Goal: Task Accomplishment & Management: Manage account settings

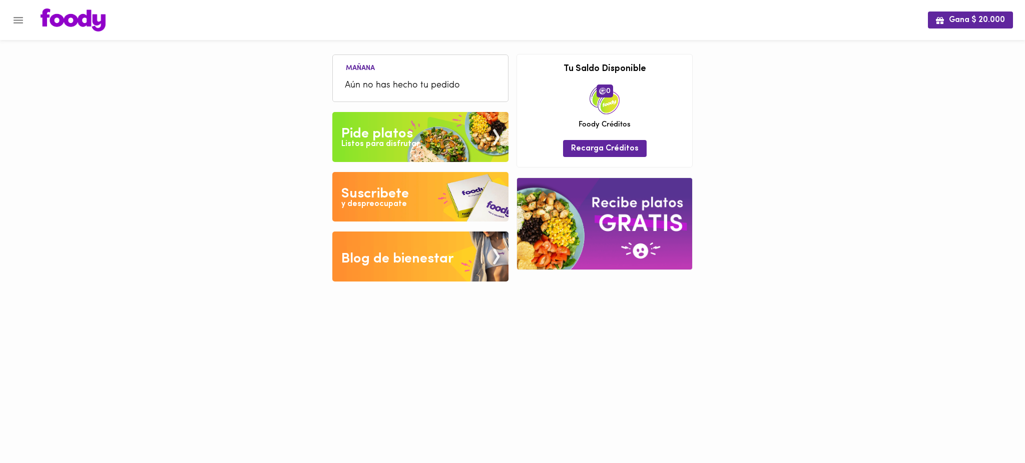
click at [15, 22] on icon "Menu" at bounding box center [18, 20] width 13 height 13
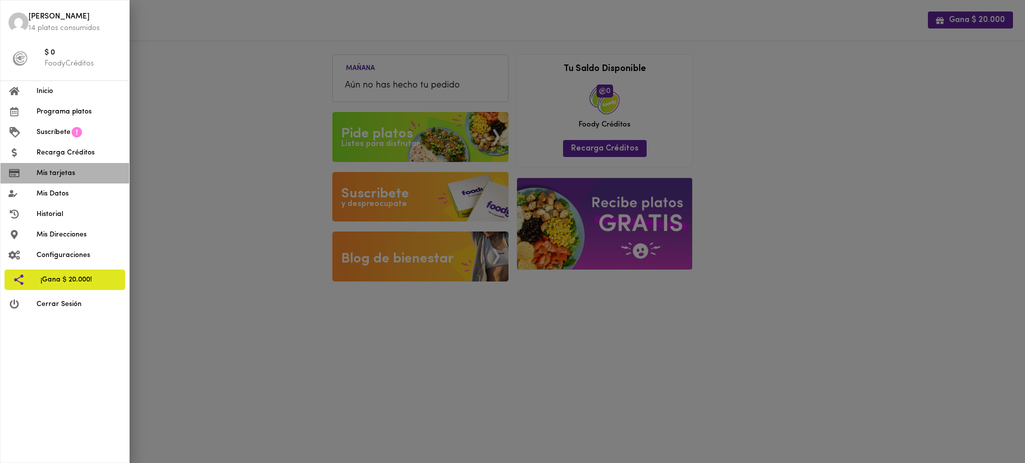
click at [89, 172] on span "Mis tarjetas" at bounding box center [79, 173] width 85 height 11
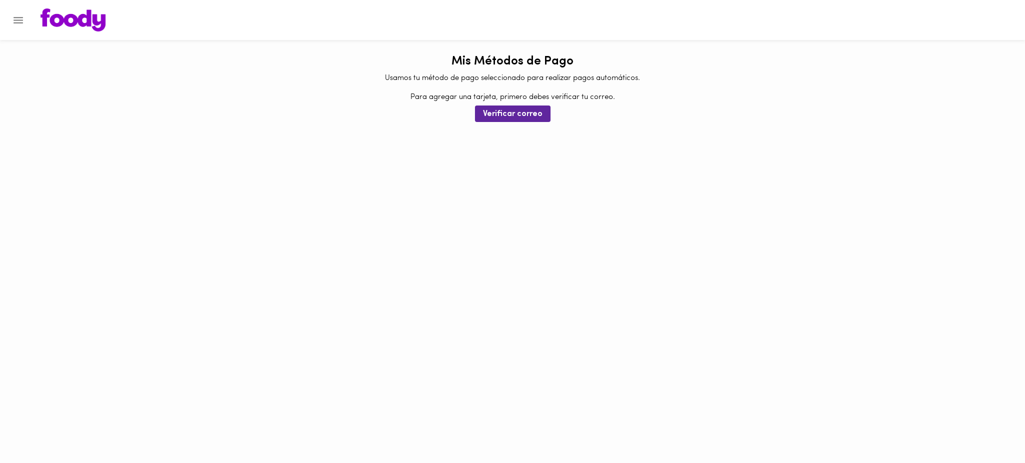
click at [22, 20] on icon "Menu" at bounding box center [19, 20] width 10 height 7
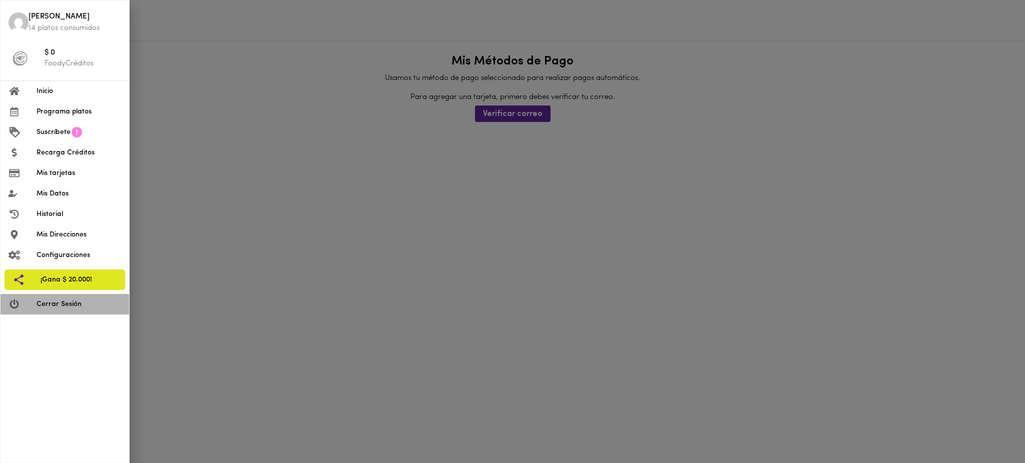
click at [72, 301] on span "Cerrar Sesión" at bounding box center [79, 304] width 85 height 11
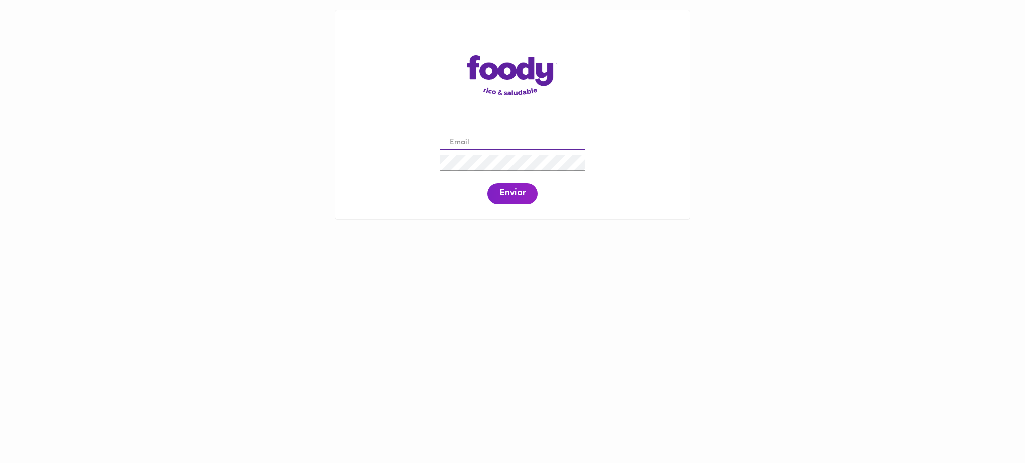
click at [531, 142] on input "email" at bounding box center [512, 144] width 145 height 16
paste input "[EMAIL_ADDRESS][DOMAIN_NAME]"
type input "[EMAIL_ADDRESS][DOMAIN_NAME]"
click at [514, 193] on span "Enviar" at bounding box center [512, 194] width 26 height 11
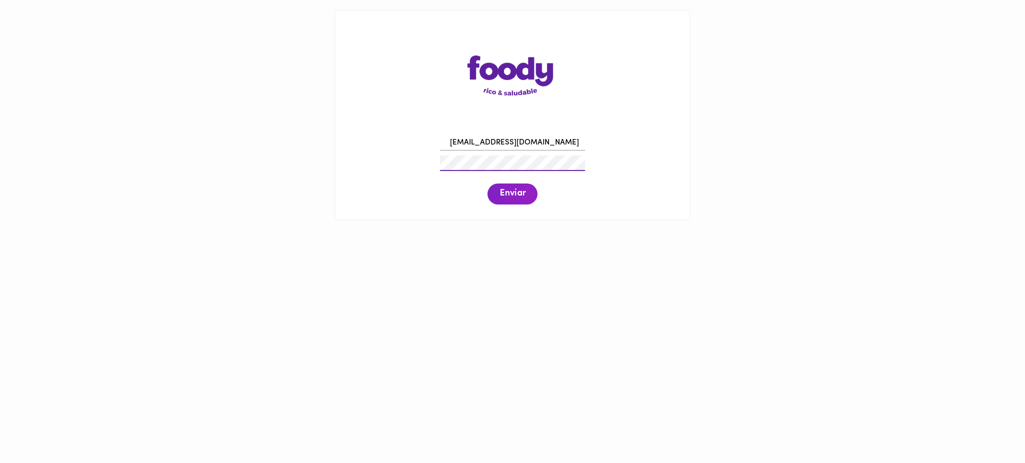
click at [418, 162] on div "[EMAIL_ADDRESS][DOMAIN_NAME] Enviar" at bounding box center [512, 169] width 334 height 77
click at [506, 192] on span "Enviar" at bounding box center [512, 194] width 26 height 11
click at [418, 169] on div "[EMAIL_ADDRESS][DOMAIN_NAME] Enviar" at bounding box center [512, 169] width 334 height 77
click at [519, 189] on span "Enviar" at bounding box center [512, 194] width 26 height 11
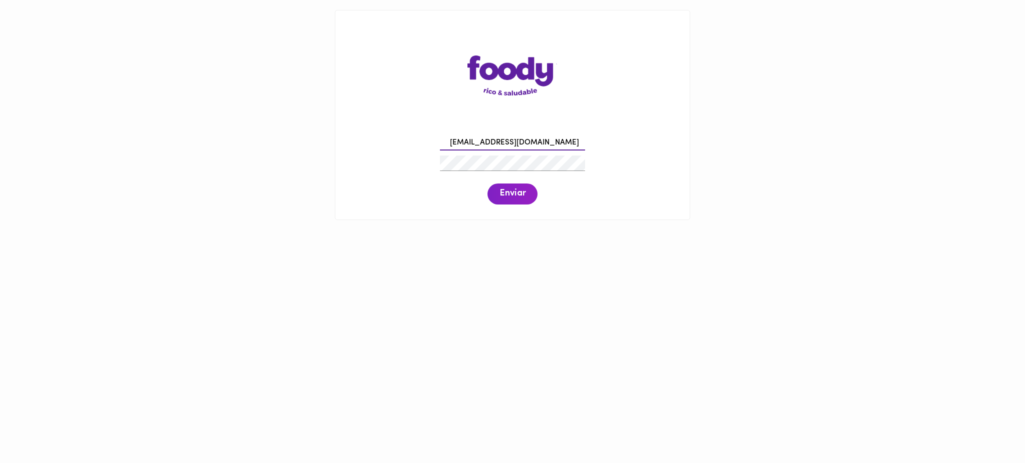
drag, startPoint x: 562, startPoint y: 137, endPoint x: 425, endPoint y: 145, distance: 136.9
click at [425, 145] on div "[EMAIL_ADDRESS][DOMAIN_NAME] Enviar" at bounding box center [512, 169] width 334 height 77
paste input "[PERSON_NAME][EMAIL_ADDRESS][PERSON_NAME][DOMAIN_NAME]"
type input "[PERSON_NAME][EMAIL_ADDRESS][PERSON_NAME][DOMAIN_NAME]"
click at [503, 201] on button "Enviar" at bounding box center [512, 194] width 50 height 21
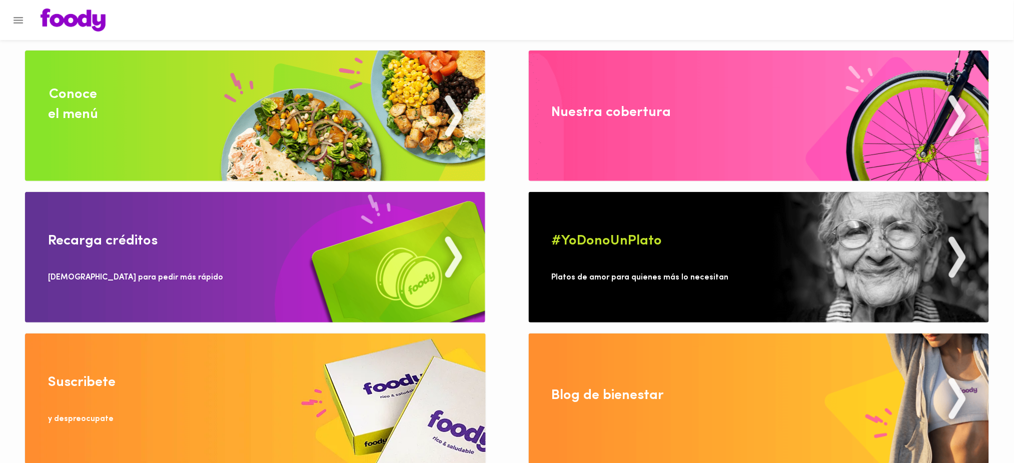
click at [19, 22] on icon "Menu" at bounding box center [18, 20] width 13 height 13
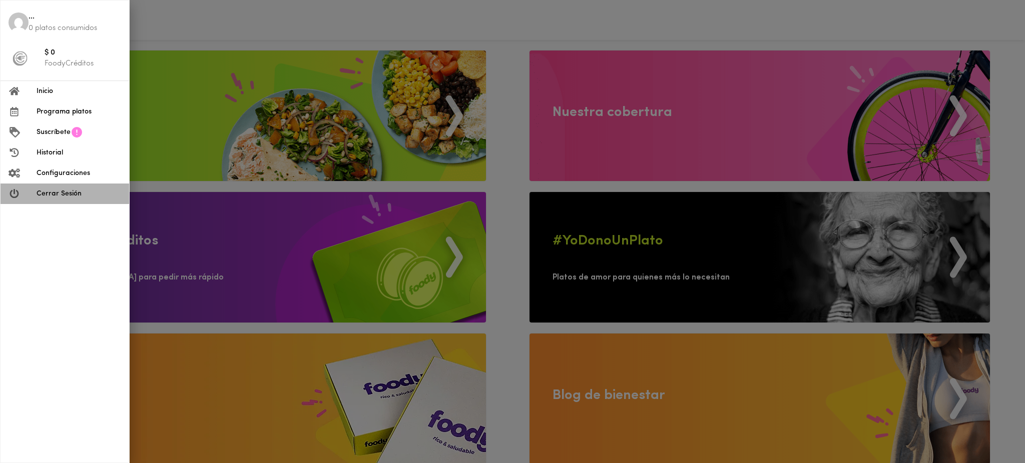
click at [83, 193] on span "Cerrar Sesión" at bounding box center [79, 194] width 85 height 11
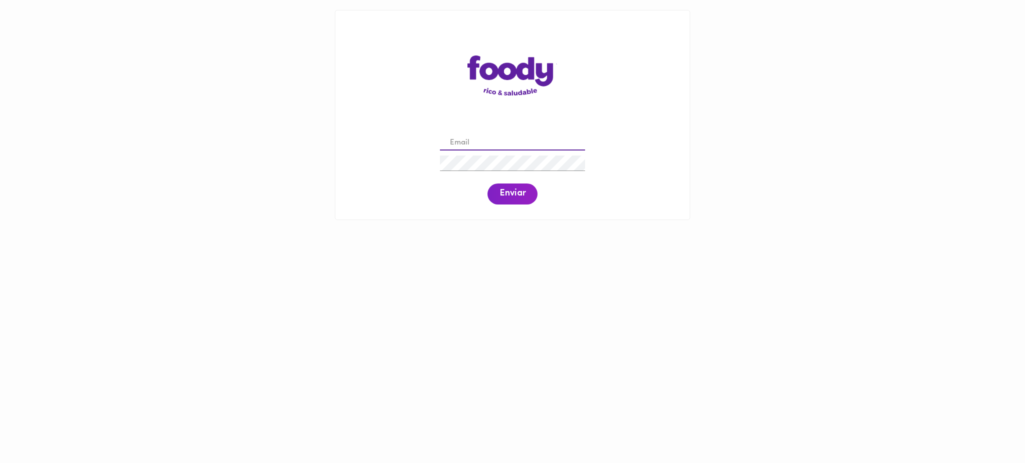
click at [510, 147] on input "email" at bounding box center [512, 144] width 145 height 16
paste input "dayanna@todoscomemos.com"
type input "dayanna@todoscomemos.com"
click at [507, 193] on span "Enviar" at bounding box center [512, 194] width 26 height 11
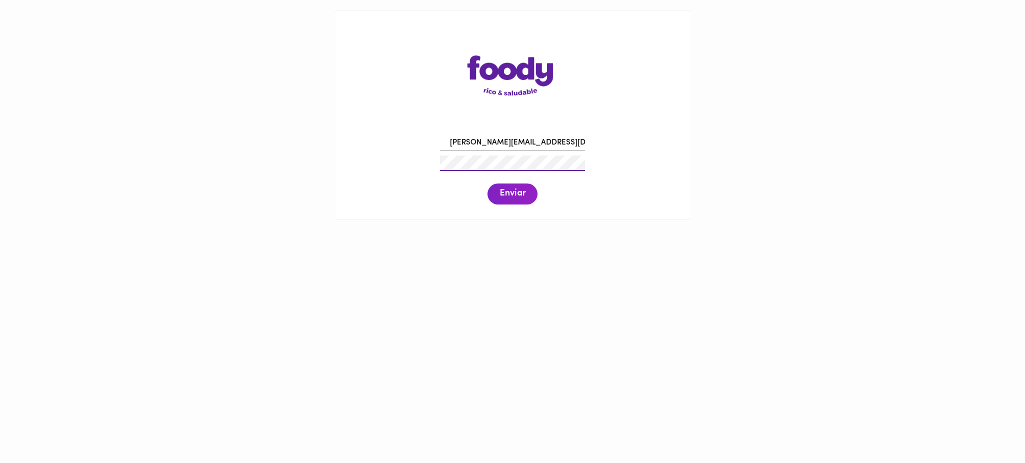
click at [423, 159] on div "dayanna@todoscomemos.com Enviar" at bounding box center [512, 169] width 334 height 77
click at [519, 192] on span "Enviar" at bounding box center [512, 194] width 26 height 11
drag, startPoint x: 565, startPoint y: 145, endPoint x: 444, endPoint y: 145, distance: 121.1
click at [444, 145] on input "dayanna@todoscomemos.com" at bounding box center [512, 144] width 145 height 16
click at [468, 136] on input "email" at bounding box center [512, 144] width 145 height 16
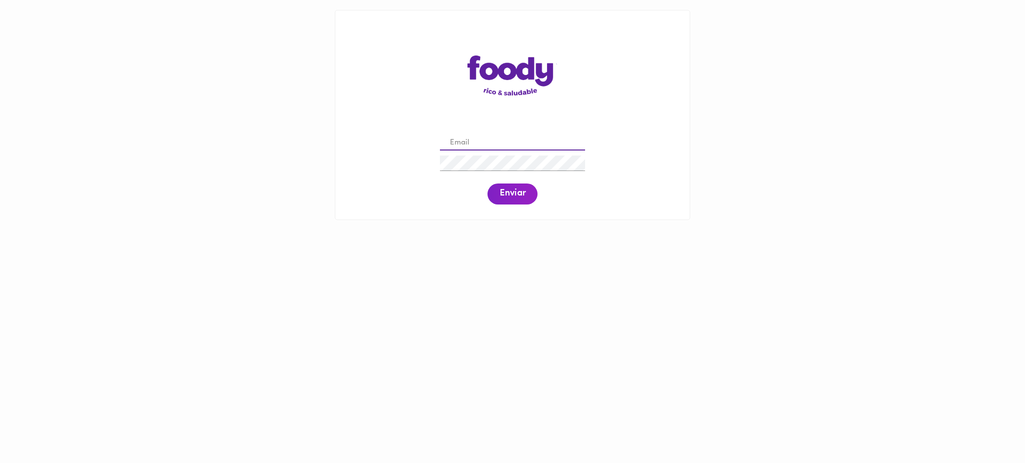
paste input "hub.medellin@todoscomemos.com"
type input "hub.medellin@todoscomemos.com"
click at [510, 195] on span "Enviar" at bounding box center [512, 194] width 26 height 11
drag, startPoint x: 577, startPoint y: 141, endPoint x: 439, endPoint y: 147, distance: 137.8
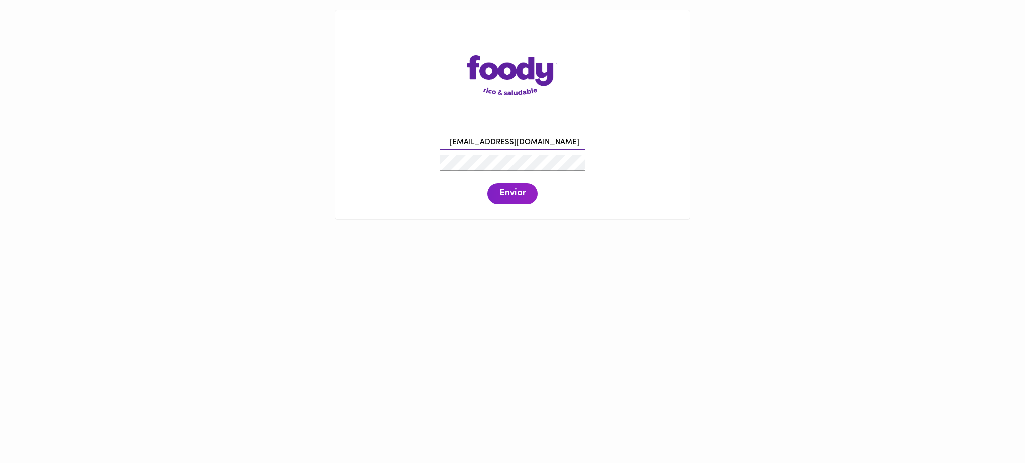
click at [440, 147] on input "hub.medellin@todoscomemos.com" at bounding box center [512, 144] width 145 height 16
paste input "puntosdeventa@todoscomemos.com"
type input "puntosdeventa@todoscomemos.com"
click at [518, 190] on span "Enviar" at bounding box center [512, 194] width 26 height 11
